Goal: Navigation & Orientation: Find specific page/section

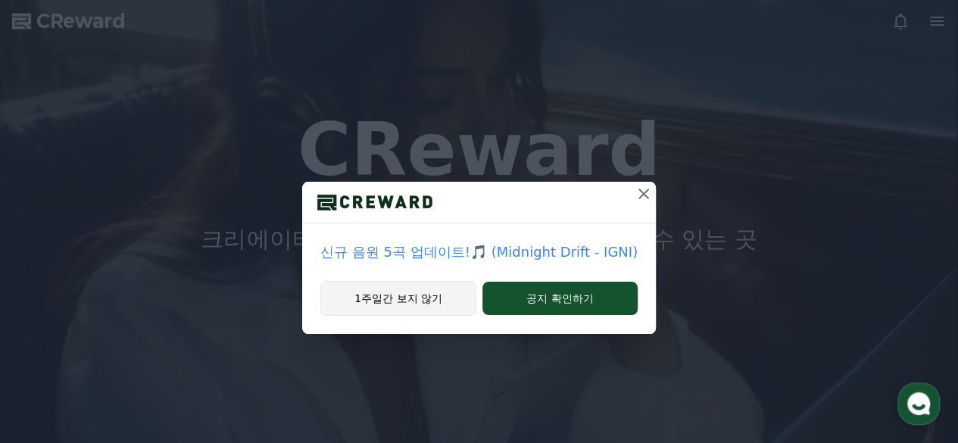
click at [406, 303] on button "1주일간 보지 않기" at bounding box center [398, 298] width 156 height 35
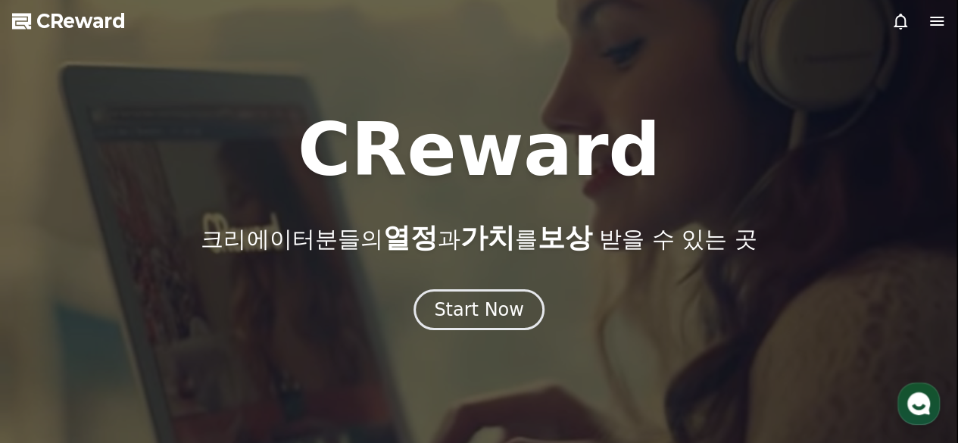
click at [931, 19] on icon at bounding box center [937, 21] width 18 height 18
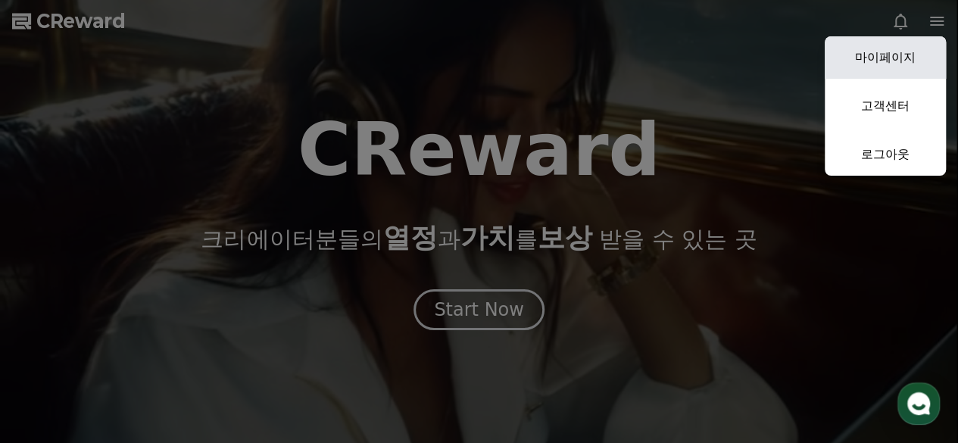
click at [876, 60] on link "마이페이지" at bounding box center [885, 57] width 121 height 42
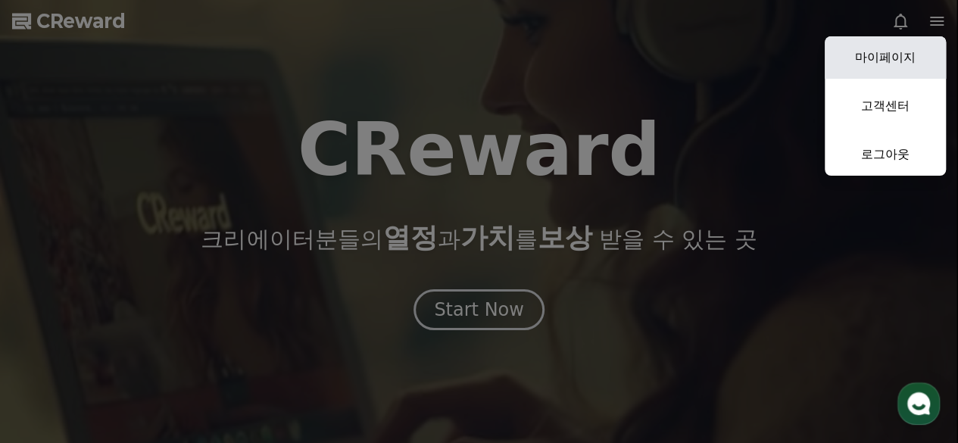
select select "**********"
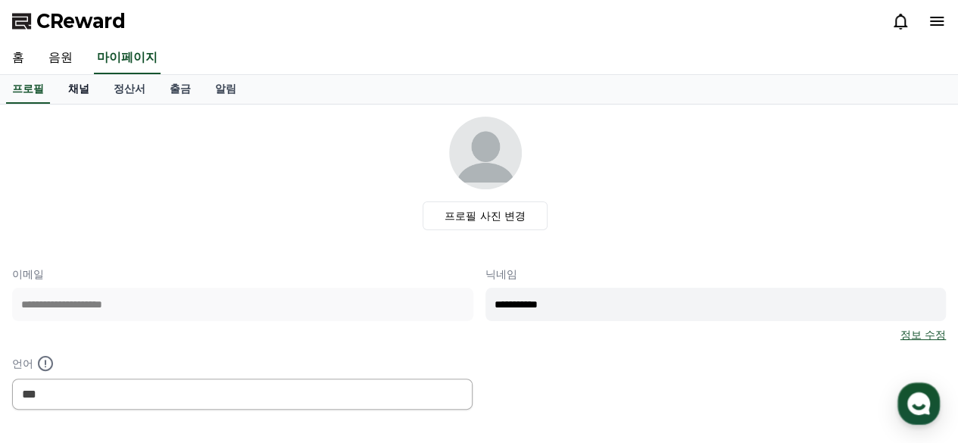
click at [84, 92] on link "채널" at bounding box center [78, 89] width 45 height 29
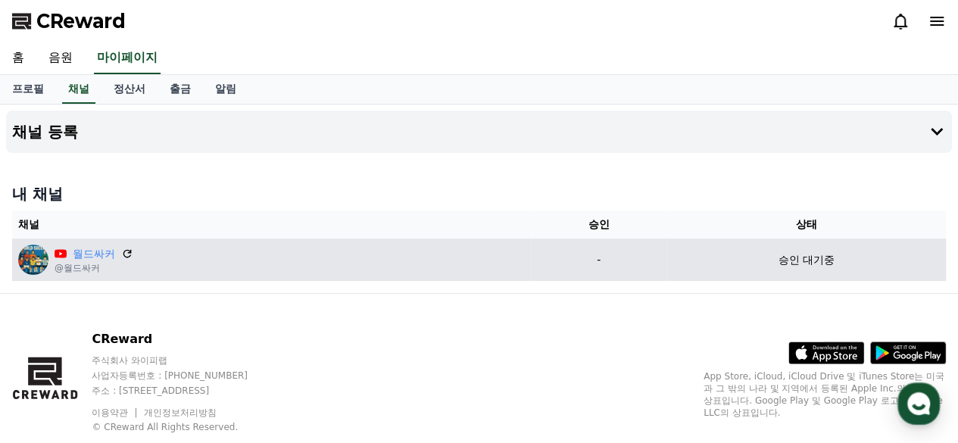
click at [300, 268] on div "월드싸커 @월드싸커" at bounding box center [271, 260] width 507 height 30
click at [126, 252] on icon at bounding box center [127, 254] width 14 height 14
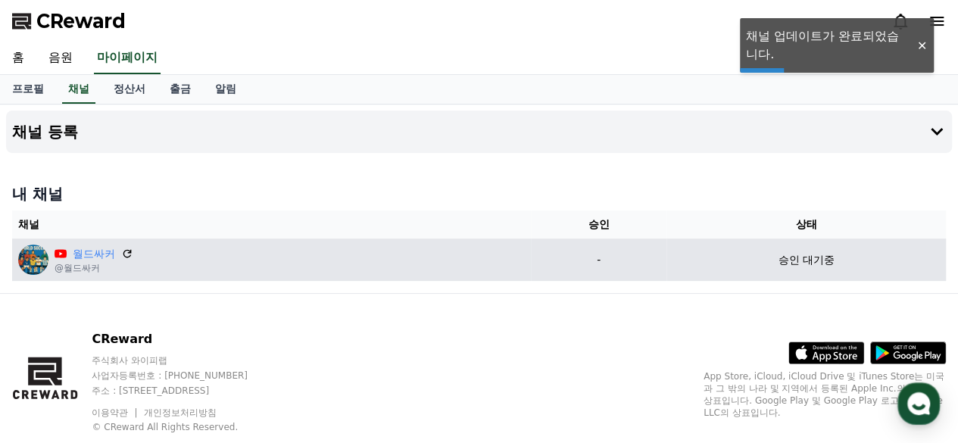
click at [806, 258] on p "승인 대기중" at bounding box center [806, 260] width 56 height 16
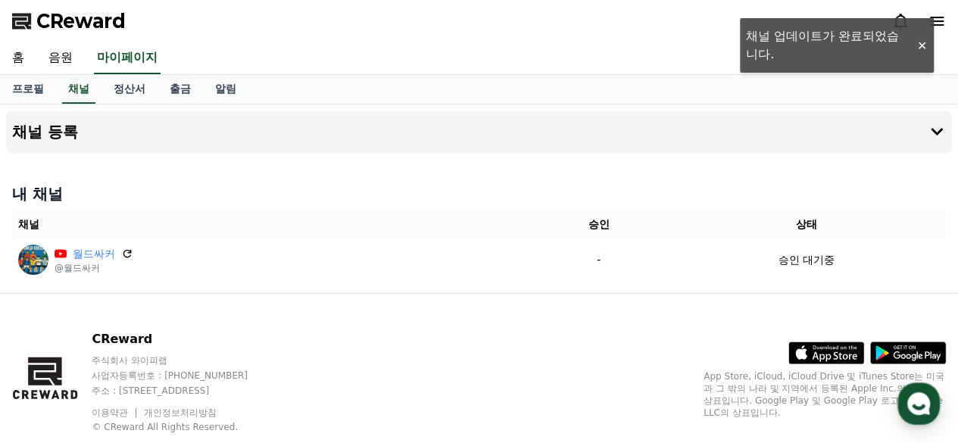
click at [396, 327] on div "CReward 주식회사 와이피랩 사업자등록번호 : [PHONE_NUMBER] 주소 : [STREET_ADDRESS] 이용약관 개인정보처리방침 …" at bounding box center [479, 388] width 958 height 188
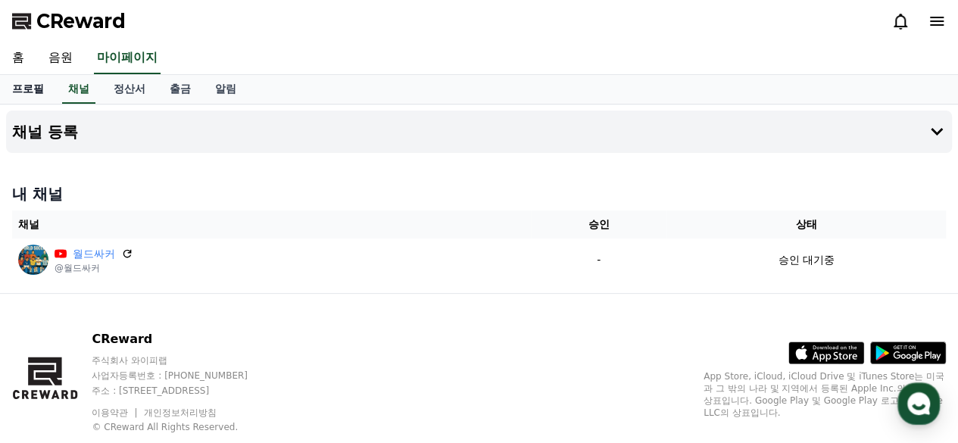
click at [35, 82] on link "프로필" at bounding box center [28, 89] width 56 height 29
select select "**********"
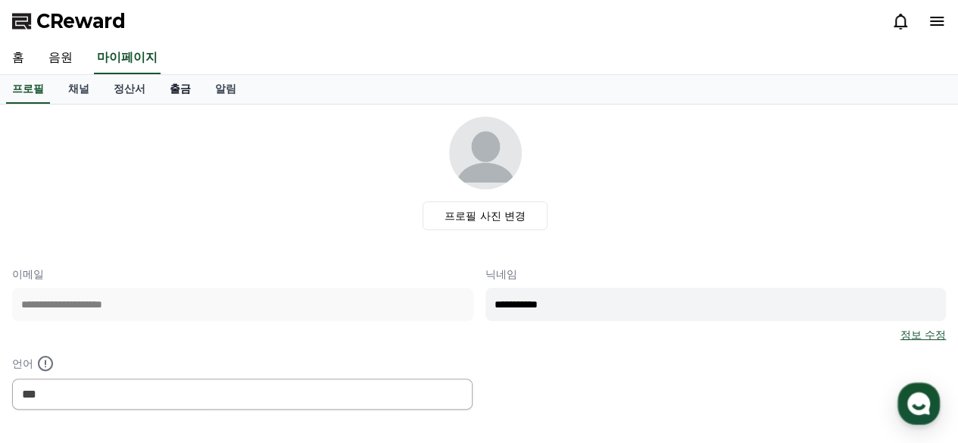
click at [176, 90] on link "출금" at bounding box center [179, 89] width 45 height 29
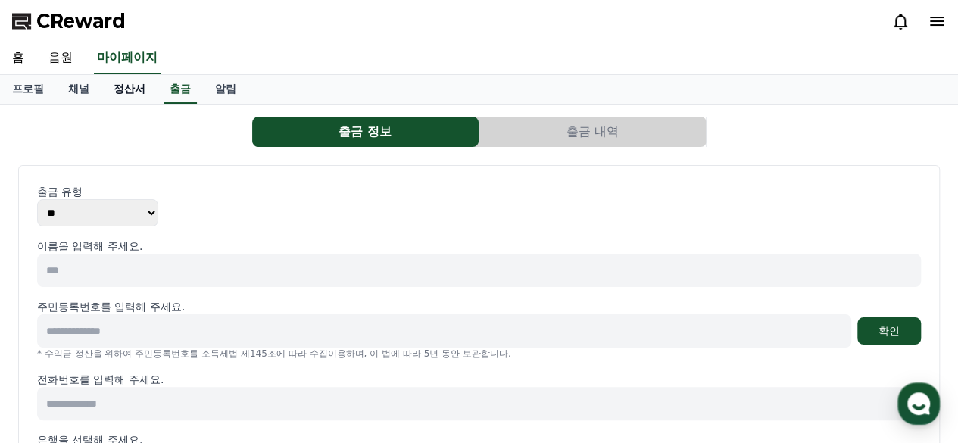
click at [139, 92] on link "정산서" at bounding box center [129, 89] width 56 height 29
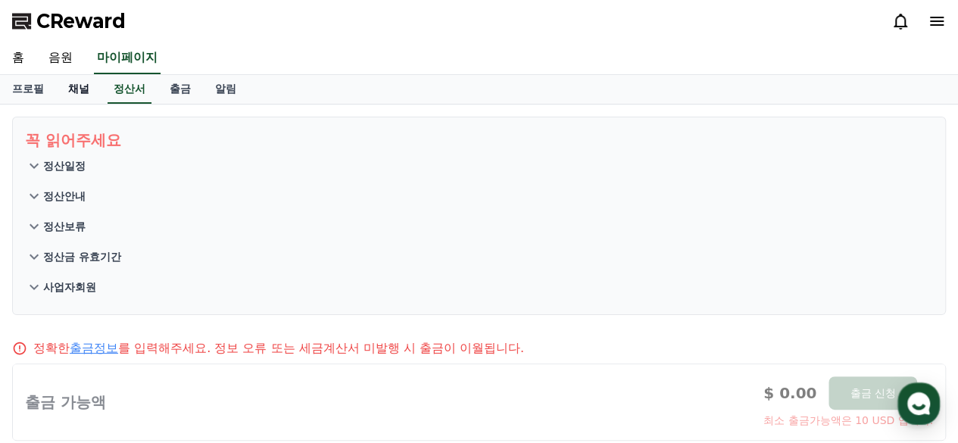
click at [74, 93] on link "채널" at bounding box center [78, 89] width 45 height 29
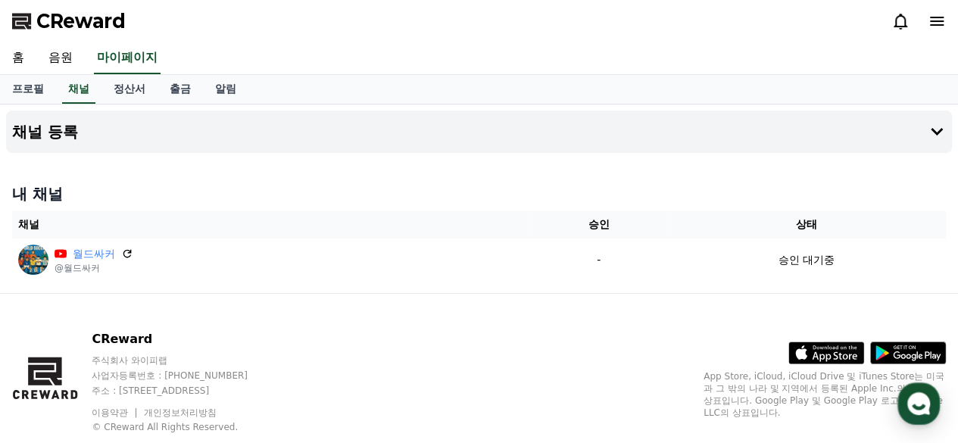
click at [934, 17] on icon at bounding box center [937, 21] width 14 height 9
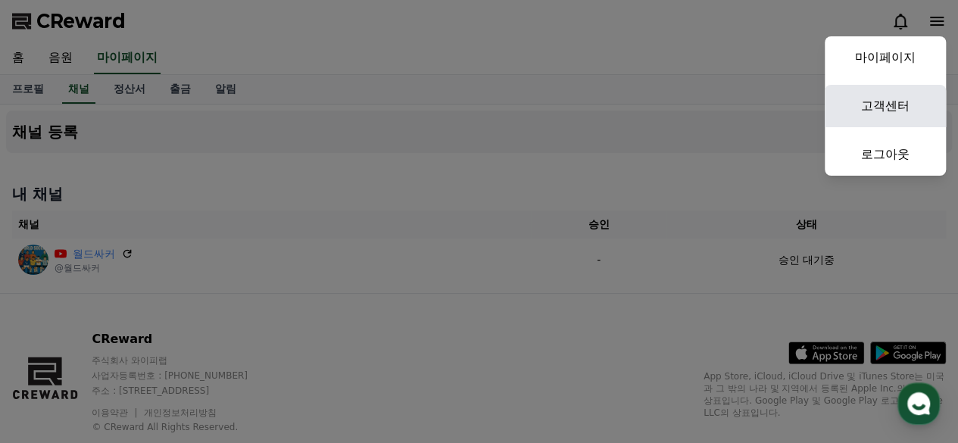
click at [881, 108] on link "고객센터" at bounding box center [885, 106] width 121 height 42
